Goal: Task Accomplishment & Management: Complete application form

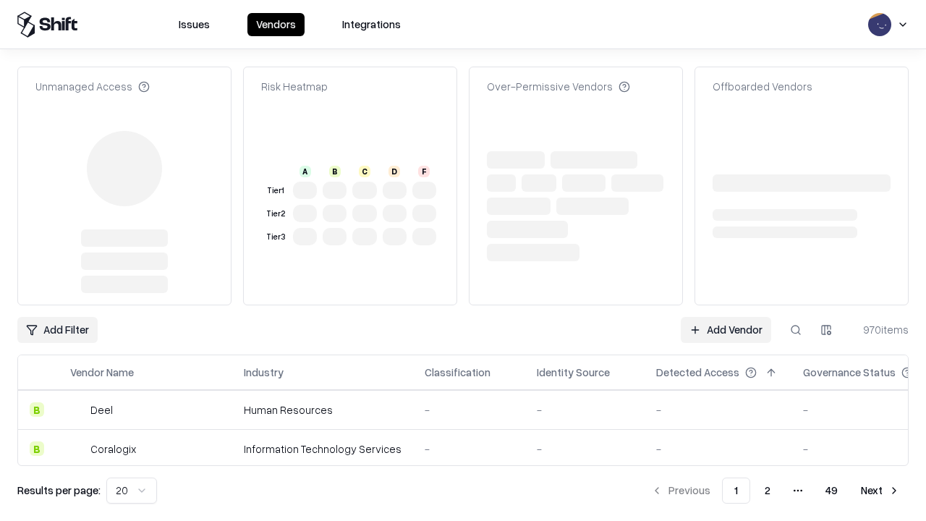
click at [725, 317] on link "Add Vendor" at bounding box center [726, 330] width 90 height 26
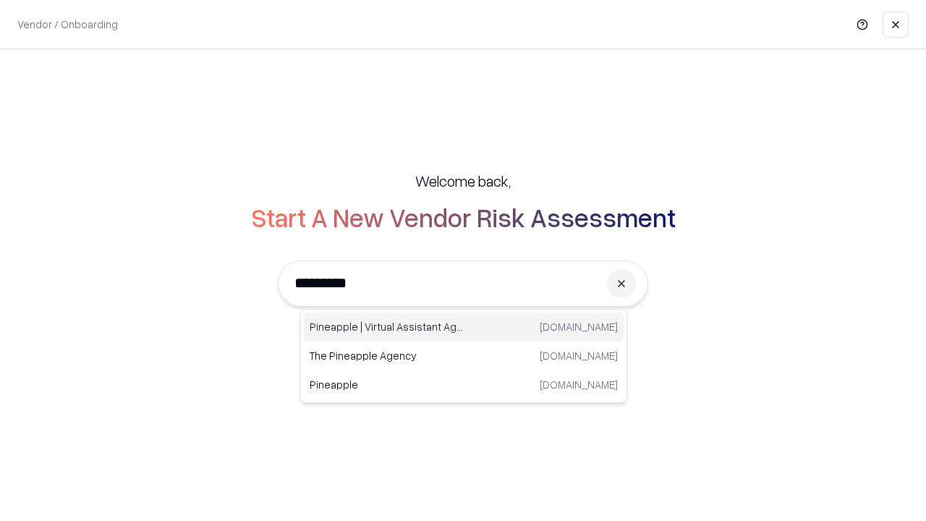
click at [464, 327] on div "Pineapple | Virtual Assistant Agency [DOMAIN_NAME]" at bounding box center [464, 326] width 320 height 29
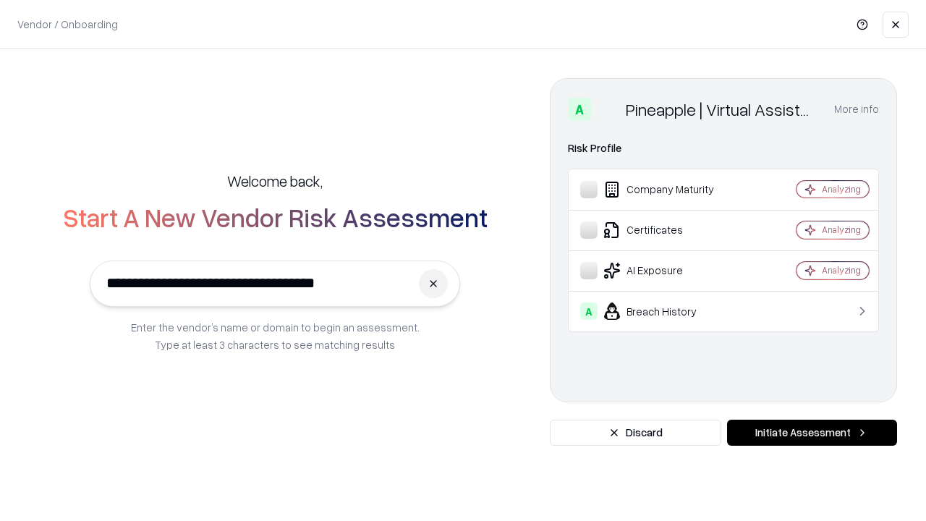
type input "**********"
click at [812, 433] on button "Initiate Assessment" at bounding box center [812, 433] width 170 height 26
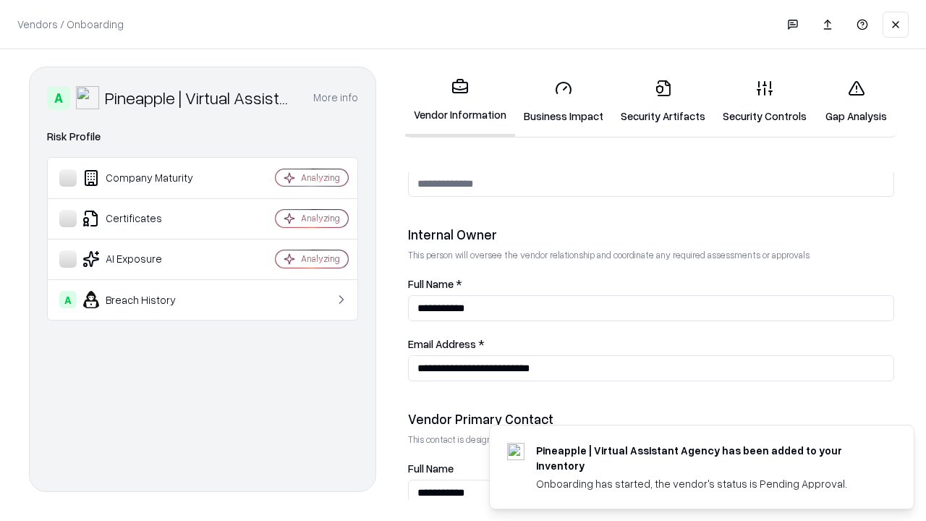
scroll to position [749, 0]
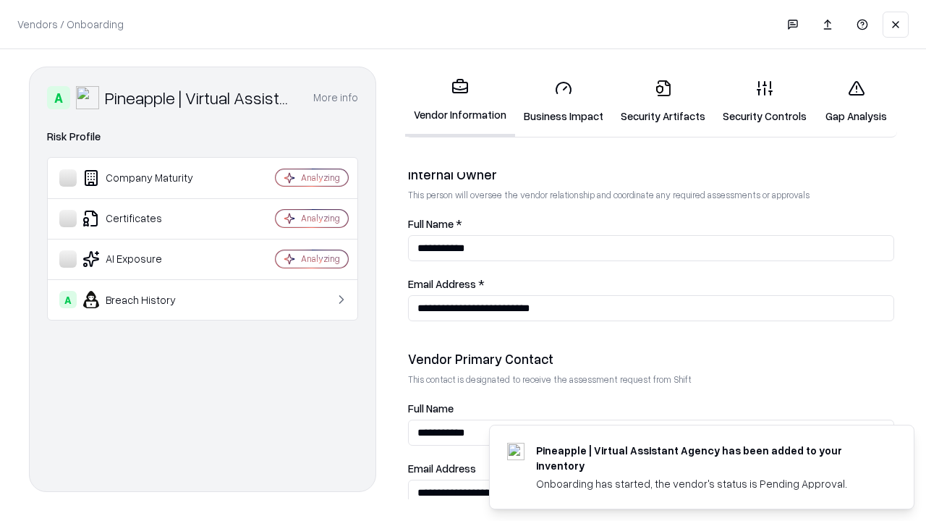
click at [563, 101] on link "Business Impact" at bounding box center [563, 101] width 97 height 67
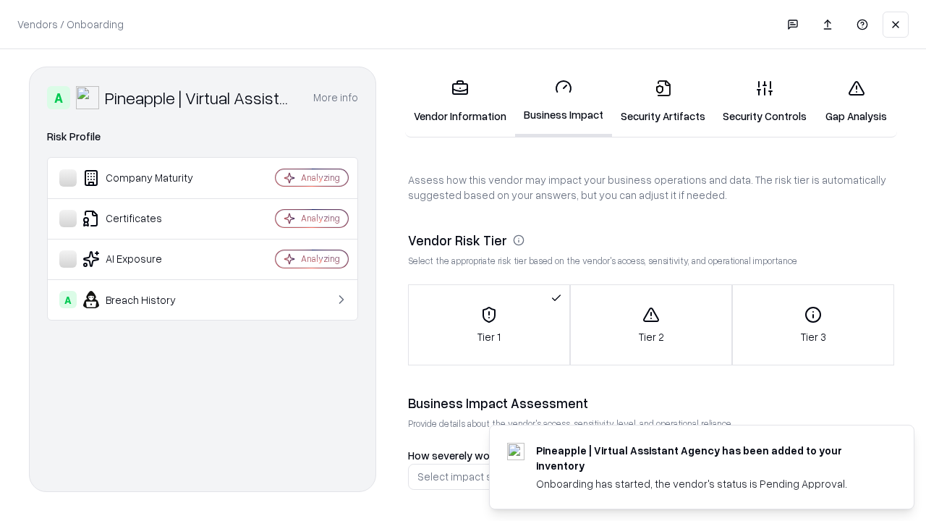
click at [663, 101] on link "Security Artifacts" at bounding box center [663, 101] width 102 height 67
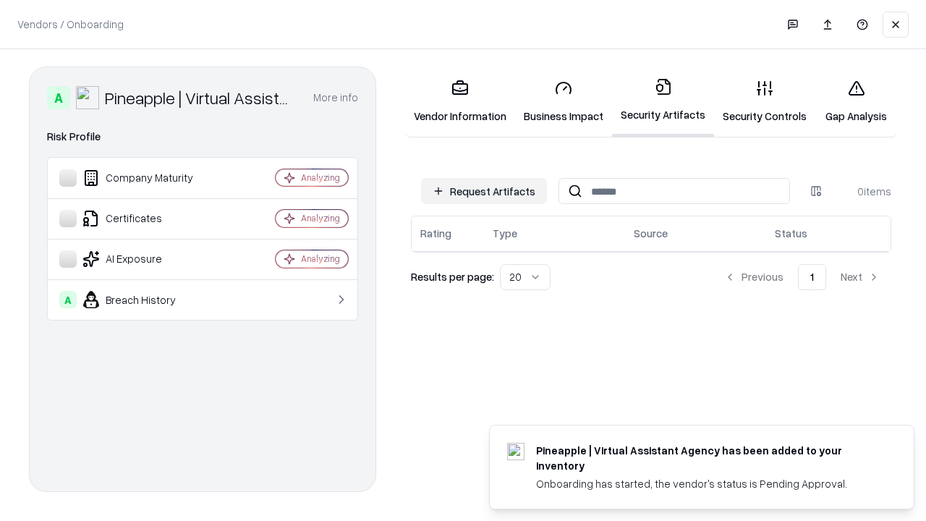
click at [484, 191] on button "Request Artifacts" at bounding box center [484, 191] width 126 height 26
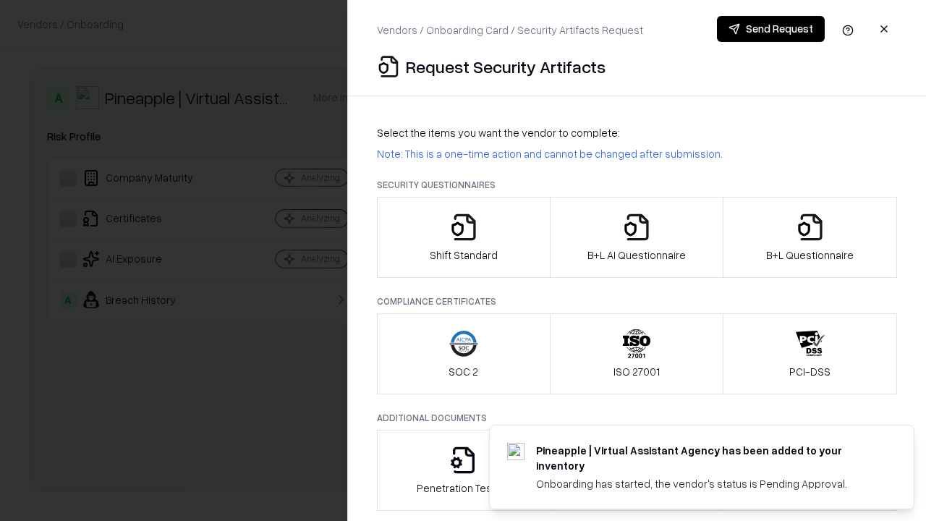
click at [463, 237] on icon "button" at bounding box center [463, 227] width 29 height 29
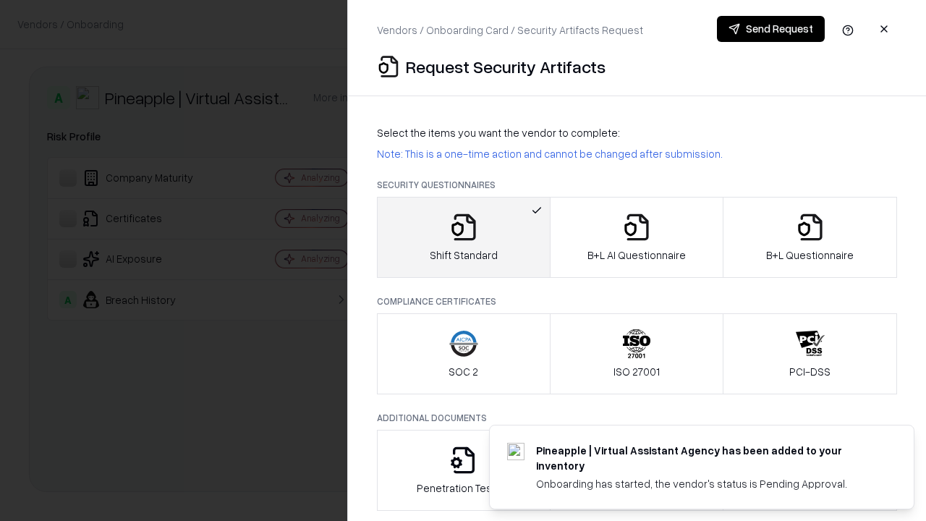
click at [770, 29] on button "Send Request" at bounding box center [771, 29] width 108 height 26
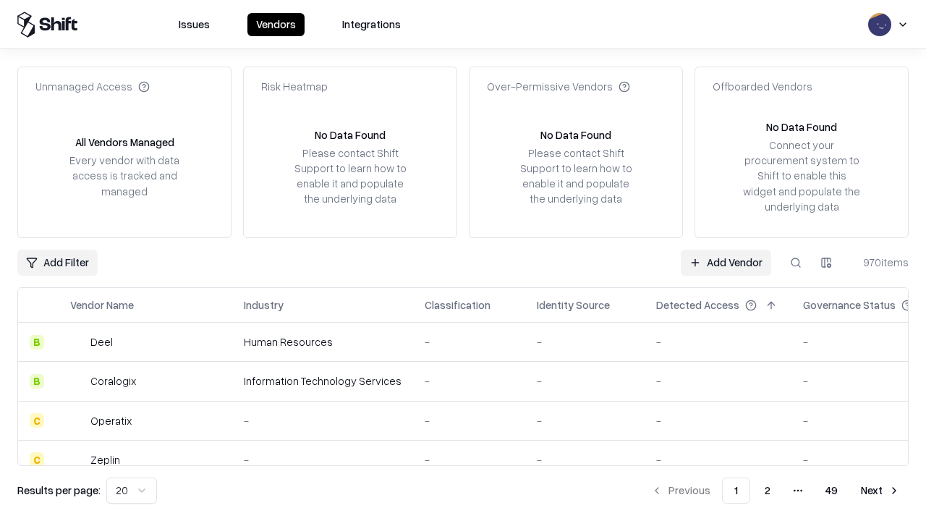
click at [796, 262] on button at bounding box center [796, 263] width 26 height 26
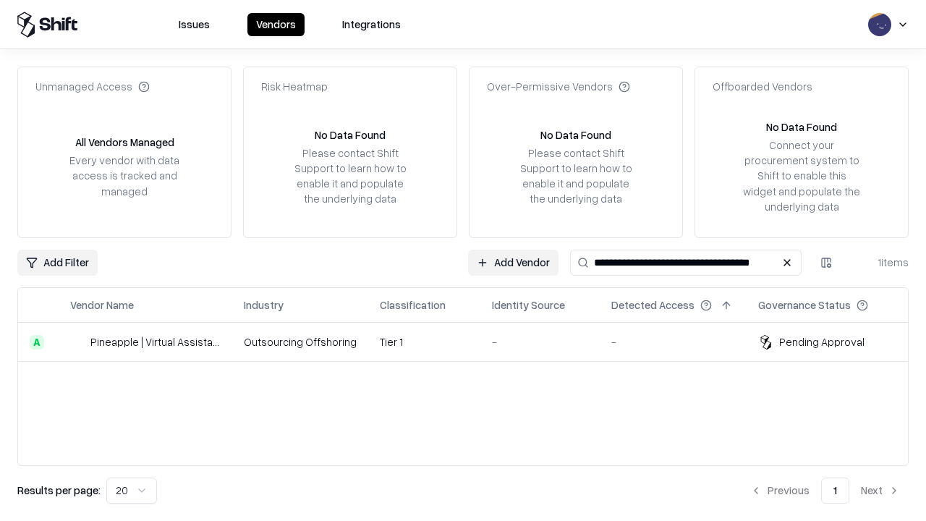
type input "**********"
click at [472, 341] on td "Tier 1" at bounding box center [424, 342] width 112 height 39
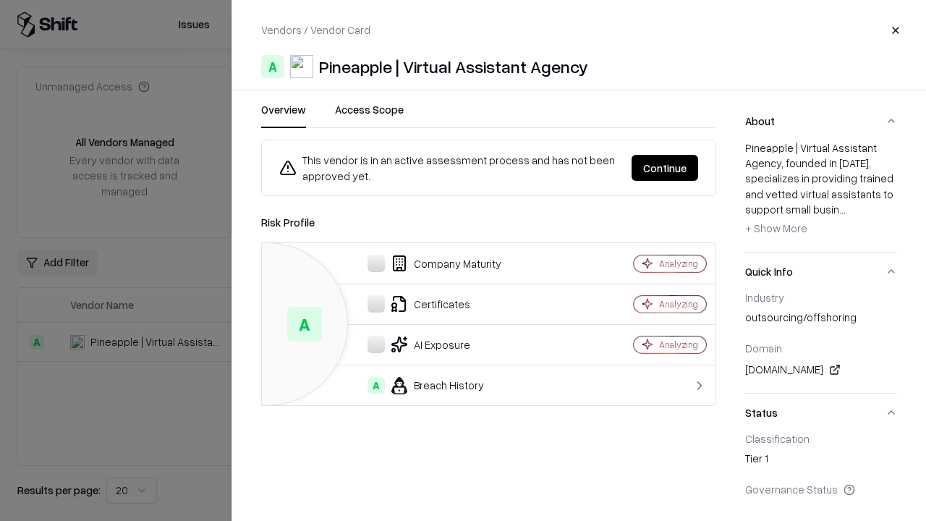
click at [698, 168] on button "Continue" at bounding box center [664, 168] width 67 height 26
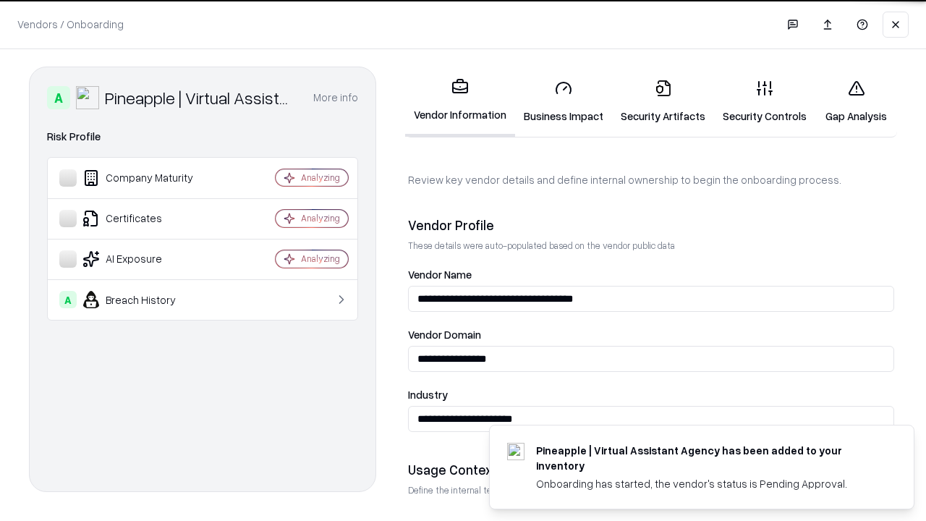
click at [663, 101] on link "Security Artifacts" at bounding box center [663, 101] width 102 height 67
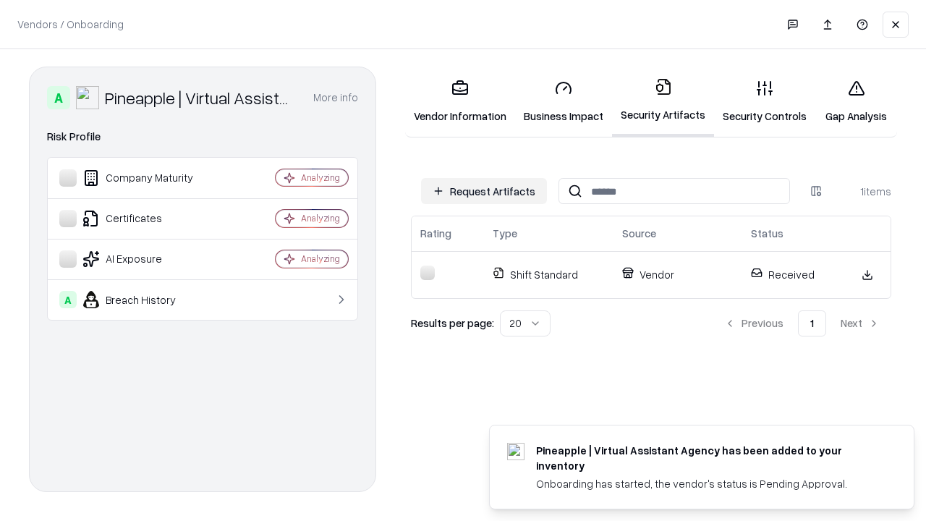
click at [856, 101] on link "Gap Analysis" at bounding box center [856, 101] width 82 height 67
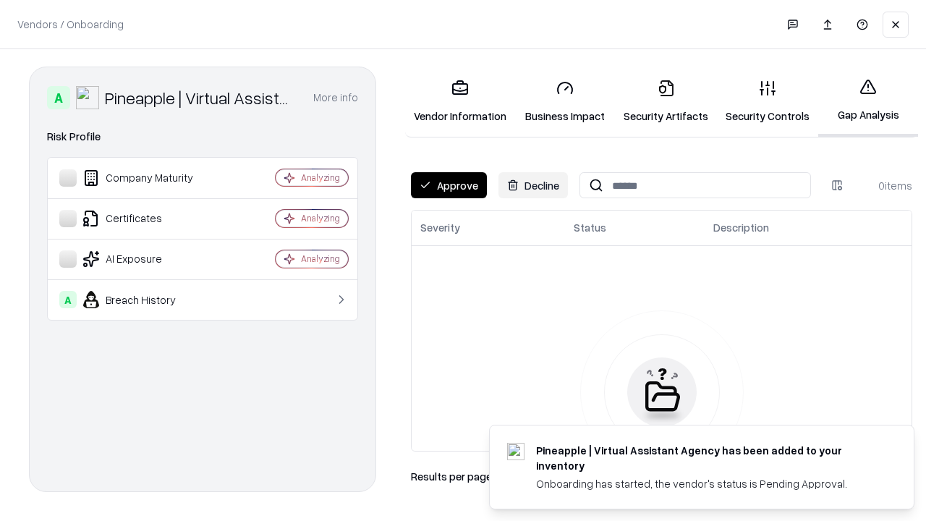
click at [448, 185] on button "Approve" at bounding box center [449, 185] width 76 height 26
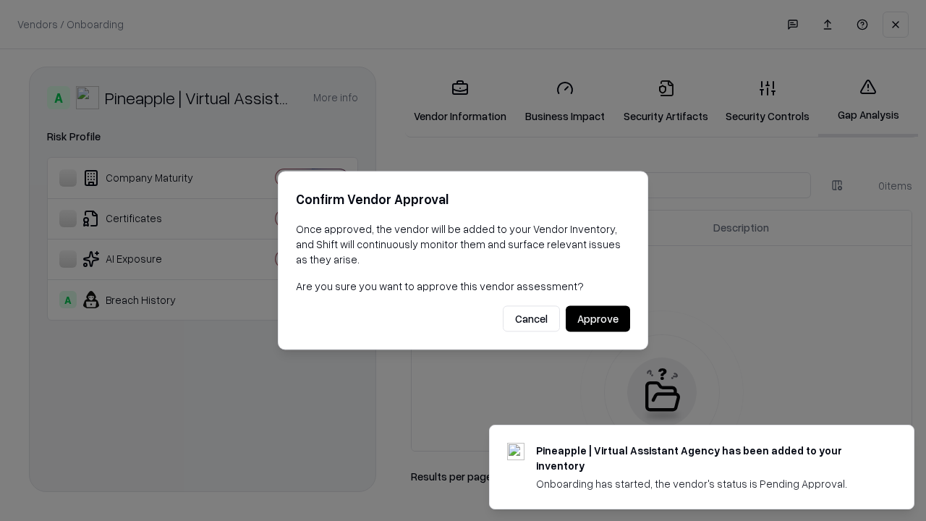
click at [597, 318] on button "Approve" at bounding box center [598, 319] width 64 height 26
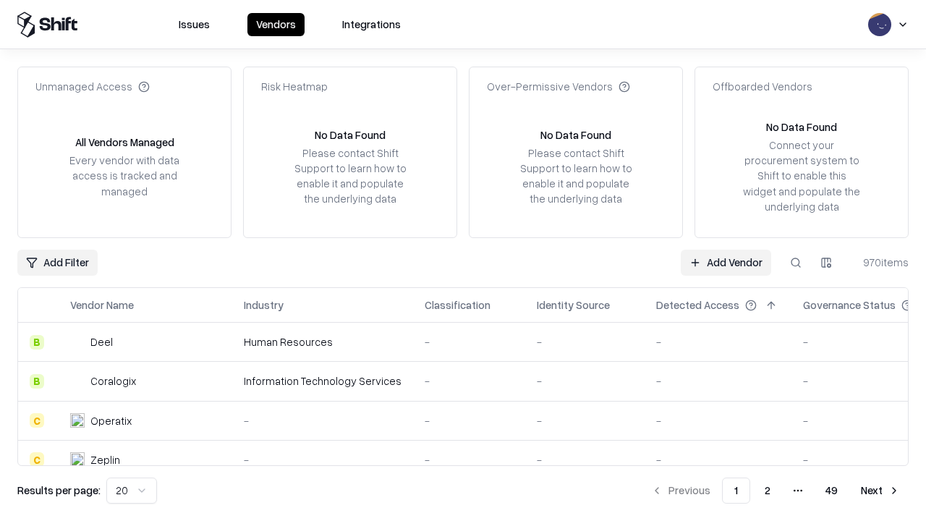
type input "**********"
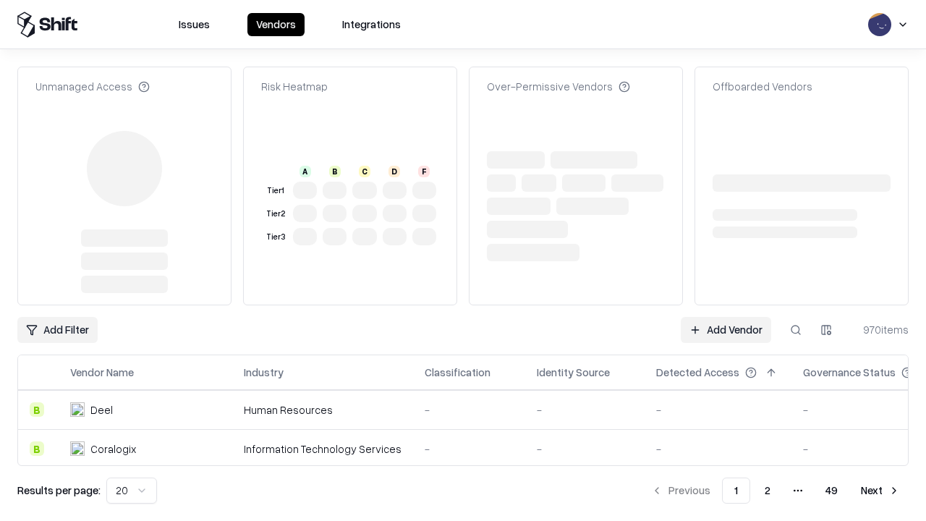
click at [725, 317] on link "Add Vendor" at bounding box center [726, 330] width 90 height 26
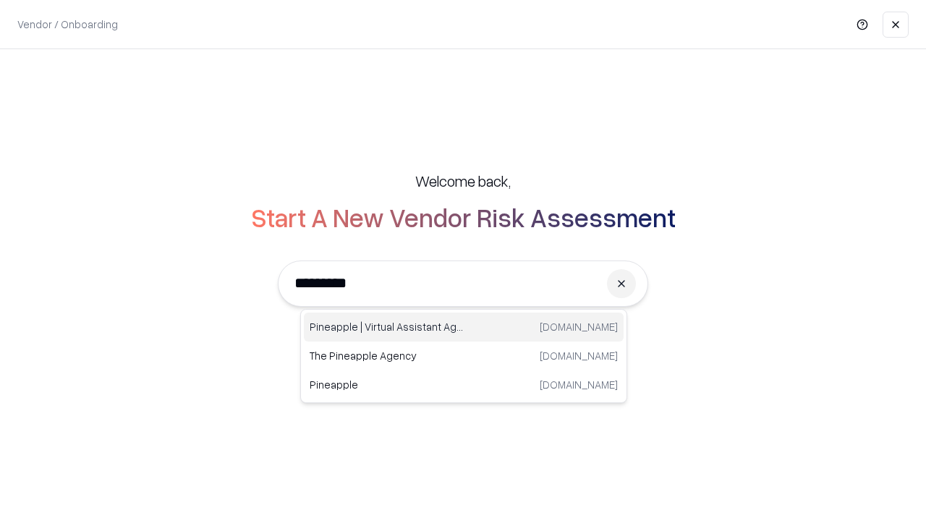
click at [464, 327] on div "Pineapple | Virtual Assistant Agency [DOMAIN_NAME]" at bounding box center [464, 326] width 320 height 29
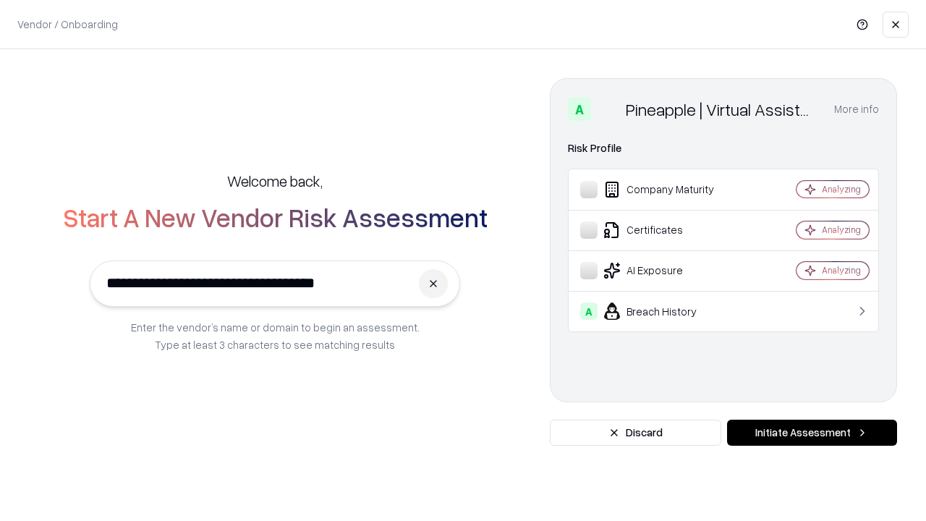
type input "**********"
click at [812, 433] on button "Initiate Assessment" at bounding box center [812, 433] width 170 height 26
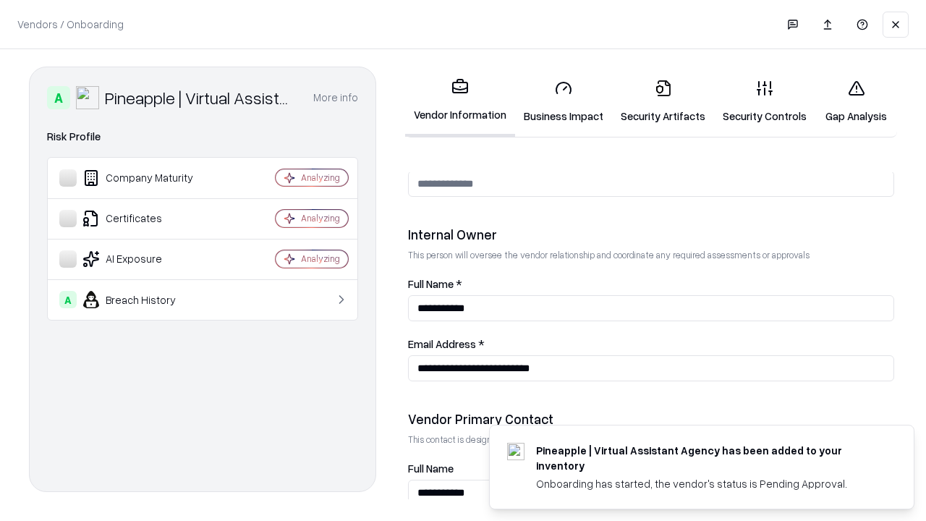
scroll to position [749, 0]
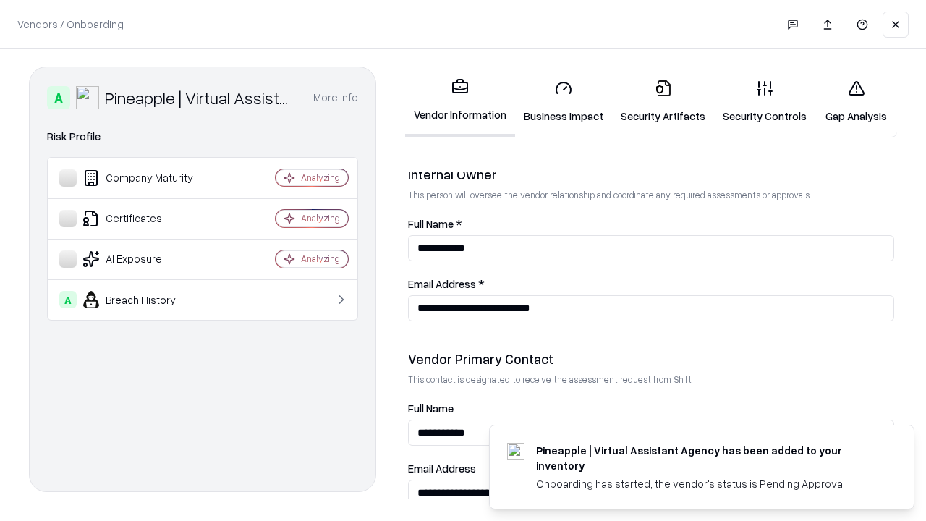
click at [856, 101] on link "Gap Analysis" at bounding box center [856, 101] width 82 height 67
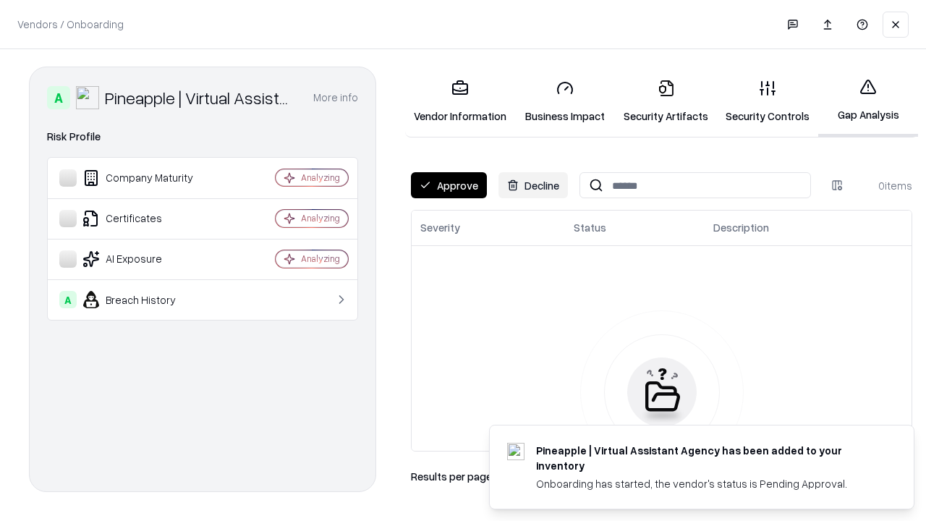
click at [448, 185] on button "Approve" at bounding box center [449, 185] width 76 height 26
